Goal: Information Seeking & Learning: Check status

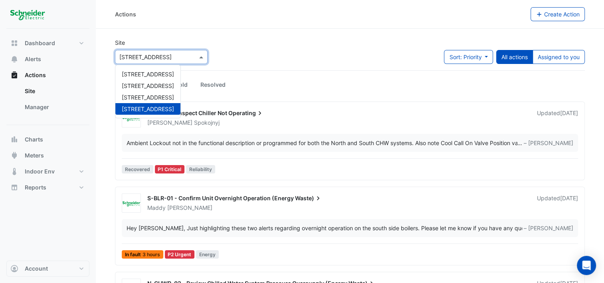
click at [203, 59] on span at bounding box center [202, 57] width 10 height 8
click at [153, 84] on span "[STREET_ADDRESS]" at bounding box center [148, 85] width 52 height 7
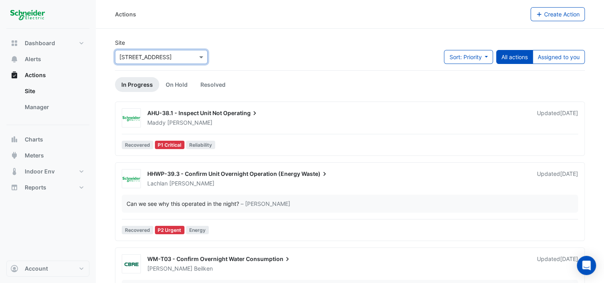
click at [479, 114] on div "AHU-38.1 - Inspect Unit Not Operating" at bounding box center [337, 114] width 380 height 10
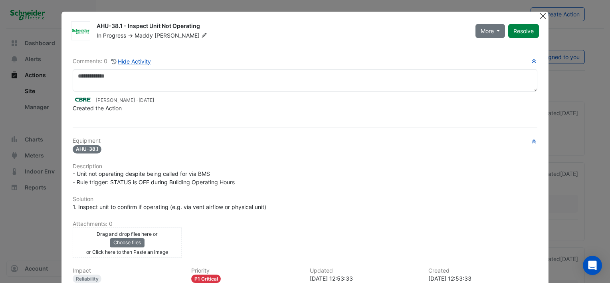
click at [543, 14] on button "Close" at bounding box center [543, 16] width 8 height 8
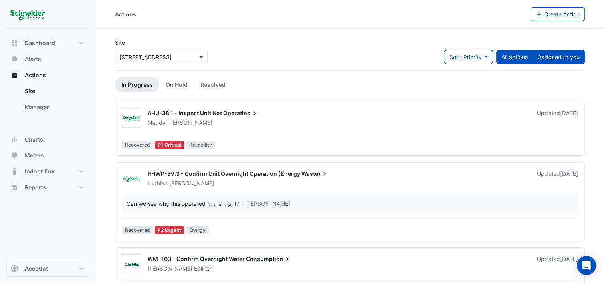
click at [552, 54] on button "Assigned to you" at bounding box center [559, 57] width 52 height 14
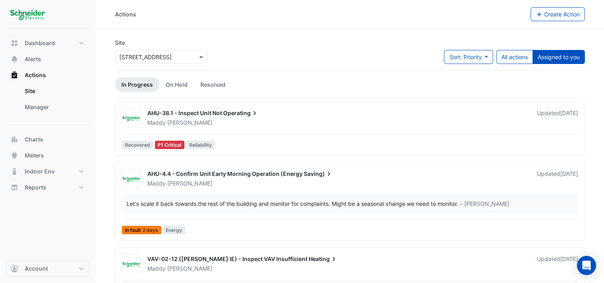
click at [300, 175] on div "AHU-4.4 - Confirm Unit Early Morning Operation (Energy Saving)" at bounding box center [337, 175] width 380 height 10
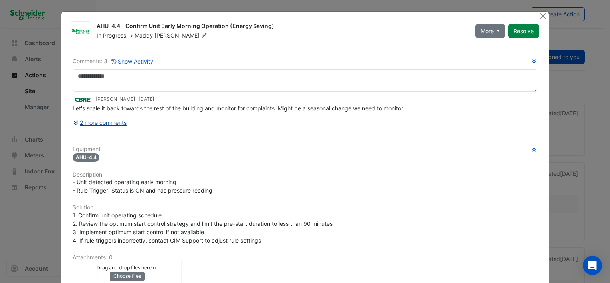
drag, startPoint x: 300, startPoint y: 175, endPoint x: 110, endPoint y: 121, distance: 197.6
click at [110, 121] on button "2 more comments" at bounding box center [100, 122] width 55 height 14
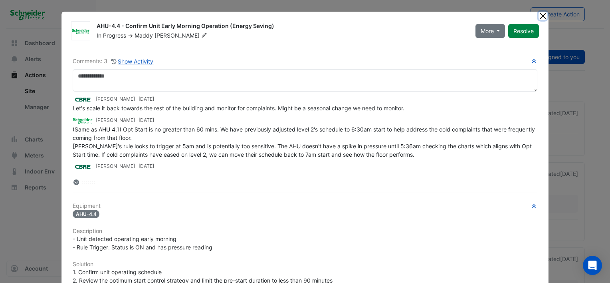
click at [541, 16] on button "Close" at bounding box center [543, 16] width 8 height 8
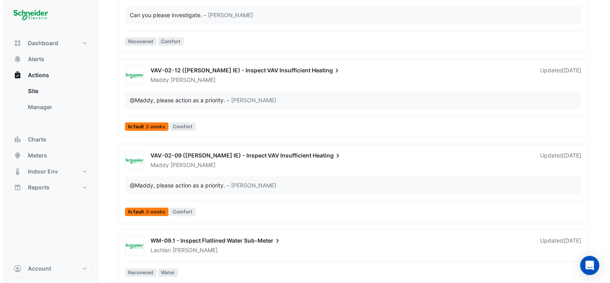
scroll to position [929, 0]
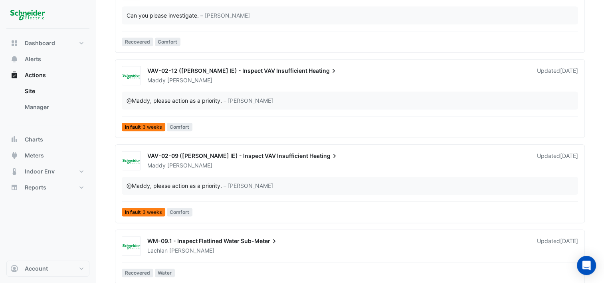
click at [248, 71] on span "VAV-02-12 (NABERS IE) - Inspect VAV Insufficient" at bounding box center [227, 70] width 160 height 7
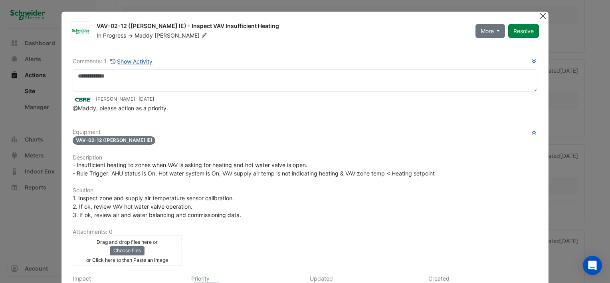
click at [542, 18] on button "Close" at bounding box center [543, 16] width 8 height 8
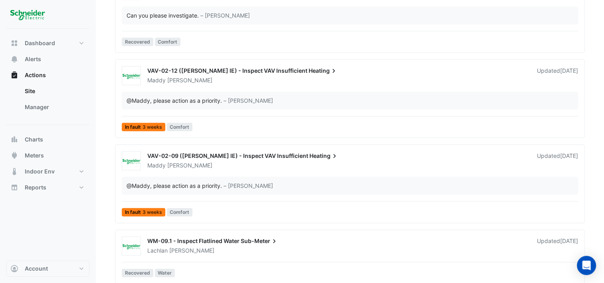
click at [205, 153] on span "VAV-02-09 (NABERS IE) - Inspect VAV Insufficient" at bounding box center [227, 155] width 161 height 7
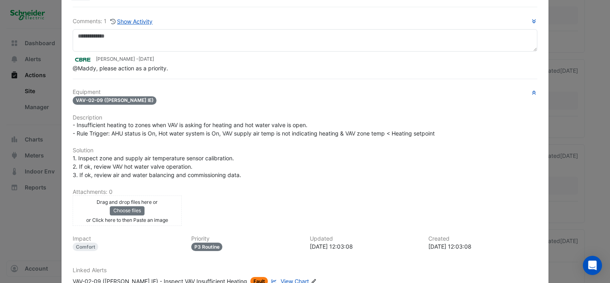
scroll to position [94, 0]
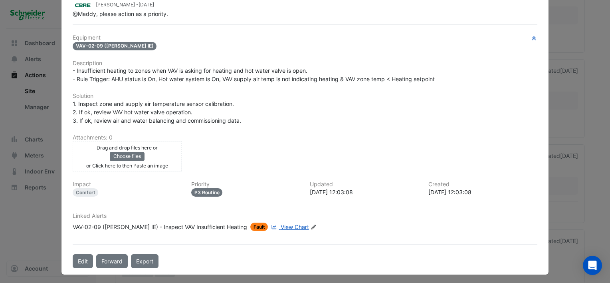
click at [281, 227] on span "View Chart" at bounding box center [295, 226] width 28 height 7
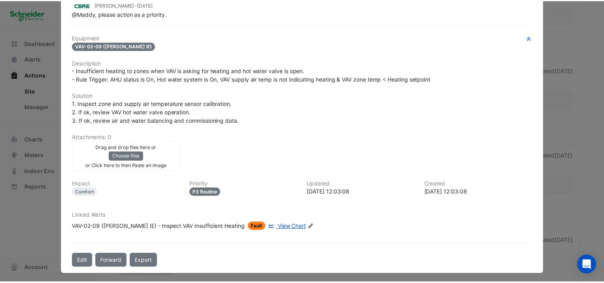
scroll to position [0, 0]
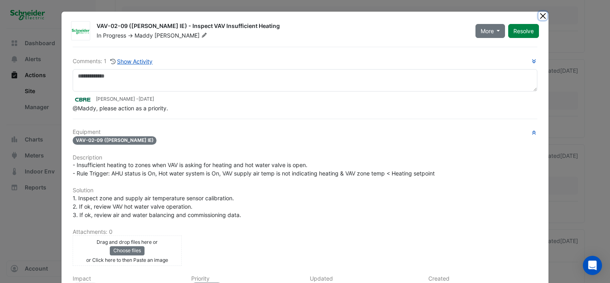
click at [543, 16] on button "Close" at bounding box center [543, 16] width 8 height 8
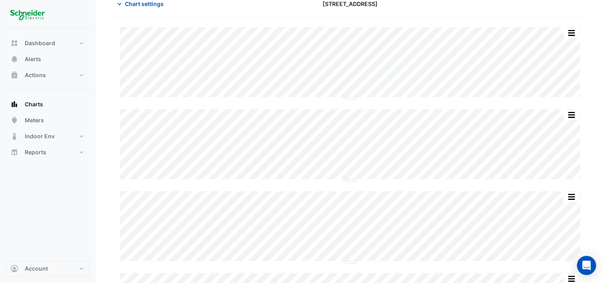
scroll to position [42, 0]
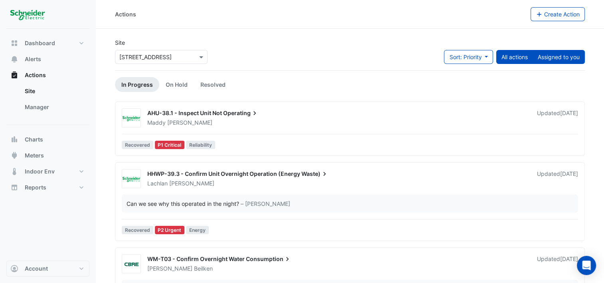
click at [561, 53] on button "Assigned to you" at bounding box center [559, 57] width 52 height 14
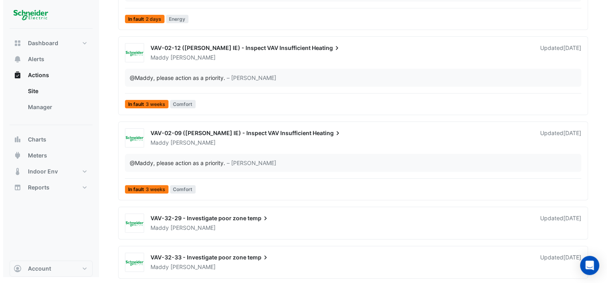
scroll to position [211, 0]
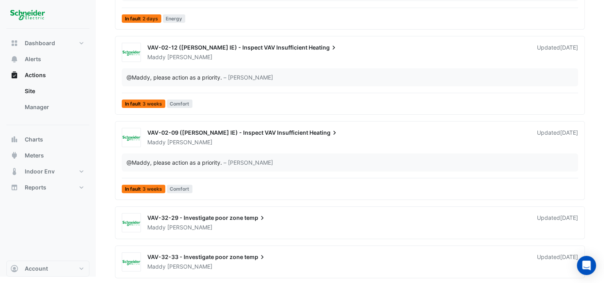
click at [243, 265] on div "Maddy Pertl" at bounding box center [338, 266] width 382 height 8
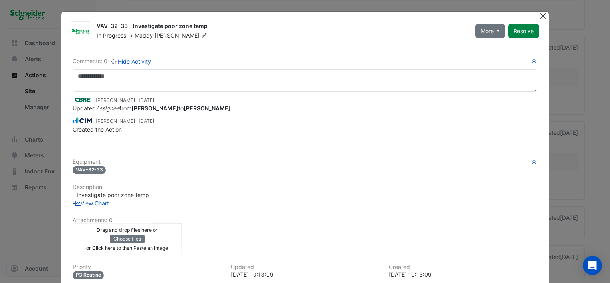
click at [542, 18] on button "Close" at bounding box center [543, 16] width 8 height 8
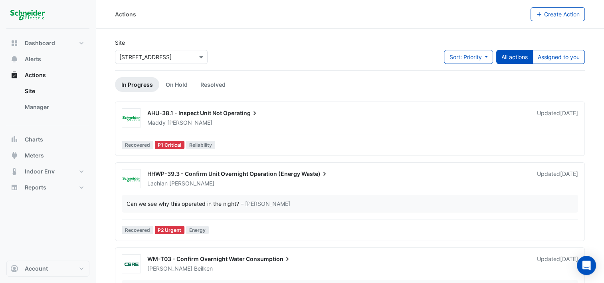
click at [234, 116] on span "Operating" at bounding box center [241, 113] width 36 height 8
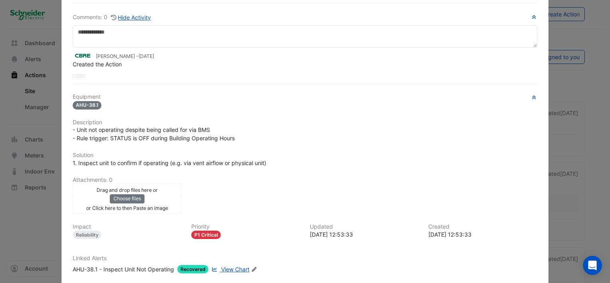
scroll to position [56, 0]
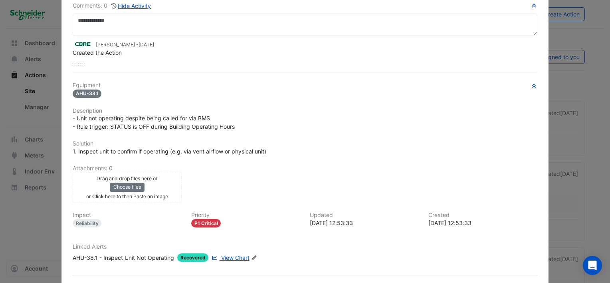
click at [227, 256] on span "View Chart" at bounding box center [235, 257] width 28 height 7
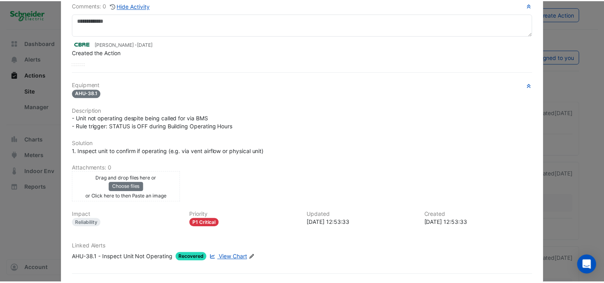
scroll to position [0, 0]
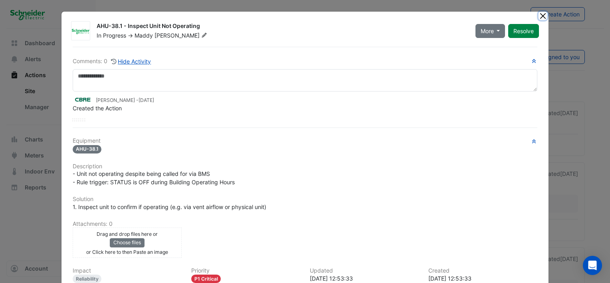
click at [540, 13] on button "Close" at bounding box center [543, 16] width 8 height 8
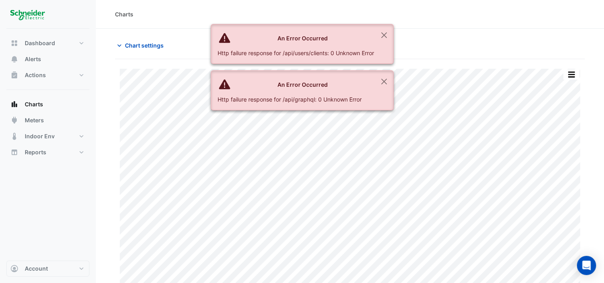
click at [511, 27] on div "Charts" at bounding box center [350, 14] width 508 height 29
